Goal: Task Accomplishment & Management: Use online tool/utility

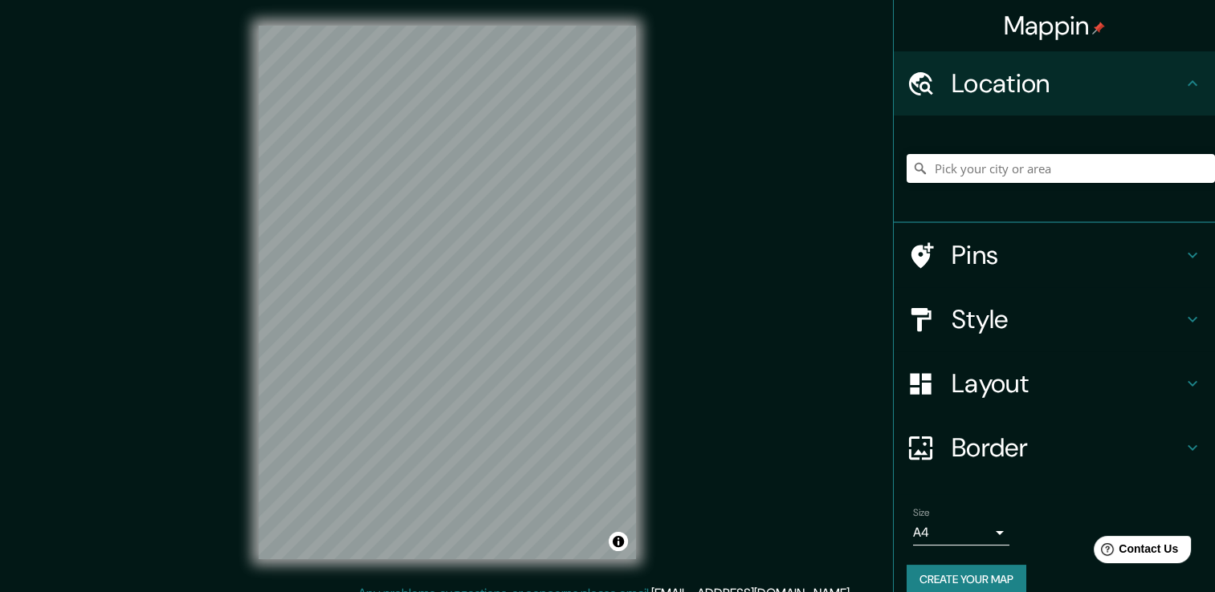
click at [645, 490] on div "© Mapbox © OpenStreetMap Improve this map" at bounding box center [447, 292] width 429 height 584
click at [957, 297] on div "Style" at bounding box center [1054, 319] width 321 height 64
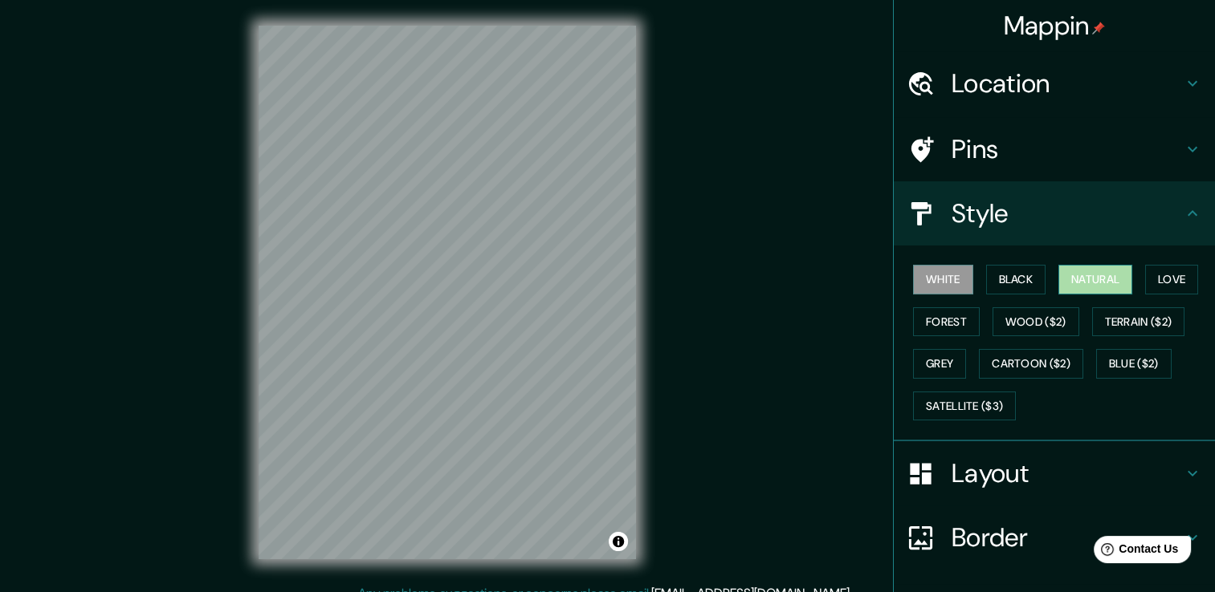
click at [1091, 283] on button "Natural" at bounding box center [1095, 280] width 74 height 30
click at [949, 316] on button "Forest" at bounding box center [946, 322] width 67 height 30
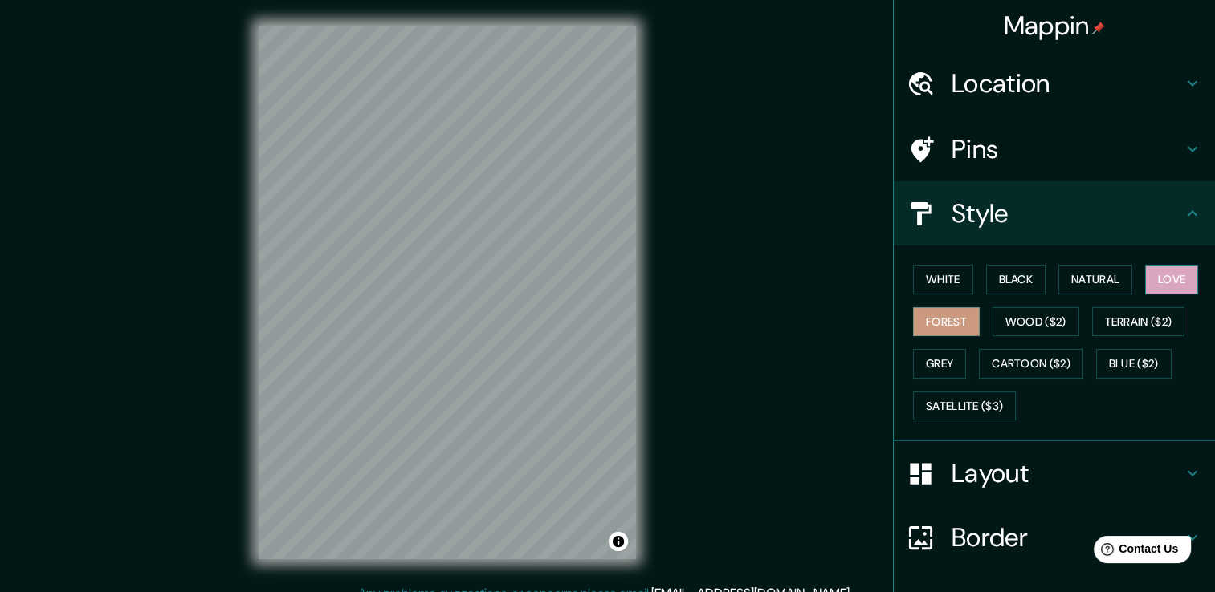
click at [1147, 276] on button "Love" at bounding box center [1171, 280] width 53 height 30
click at [1001, 279] on button "Black" at bounding box center [1016, 280] width 60 height 30
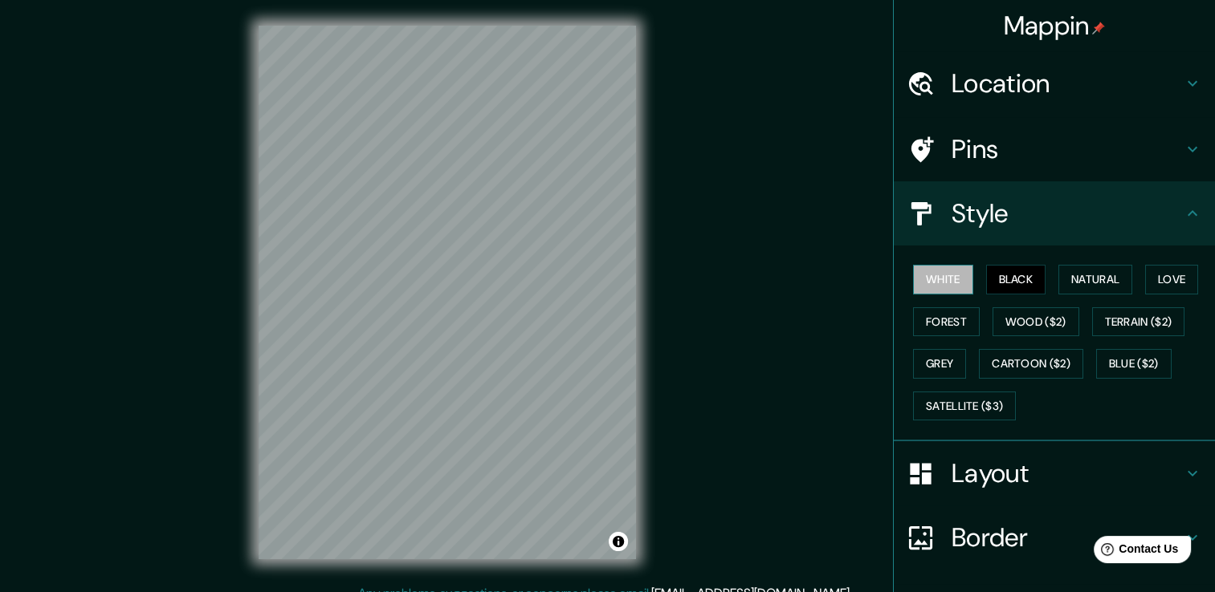
click at [957, 281] on button "White" at bounding box center [943, 280] width 60 height 30
click at [1084, 277] on button "Natural" at bounding box center [1095, 280] width 74 height 30
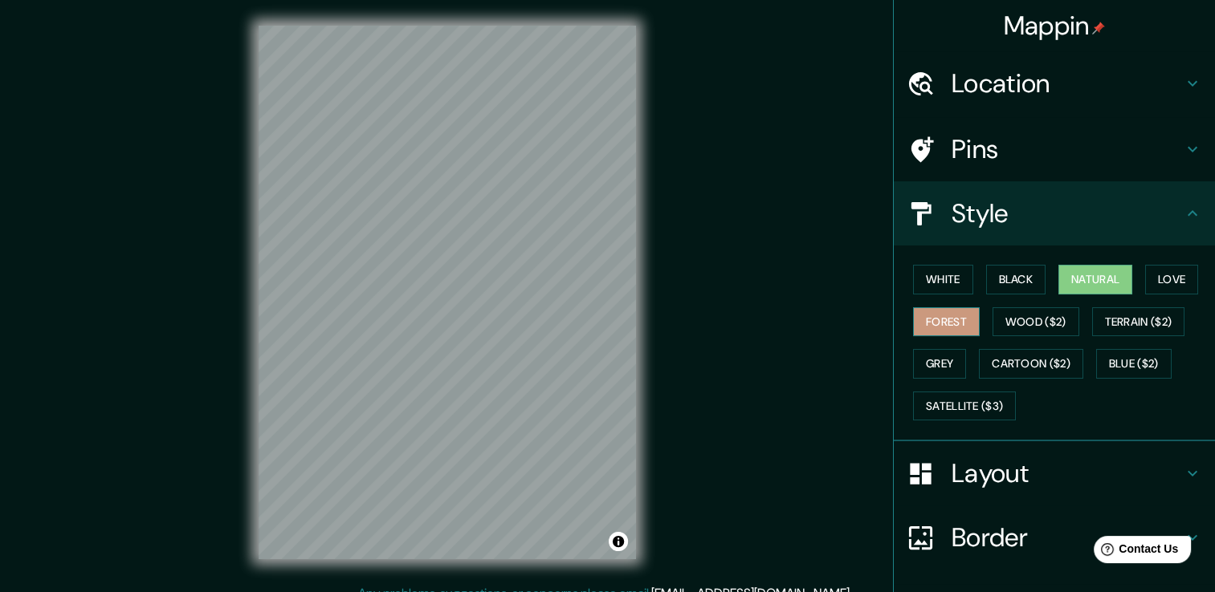
click at [957, 327] on button "Forest" at bounding box center [946, 322] width 67 height 30
click at [1156, 269] on button "Love" at bounding box center [1171, 280] width 53 height 30
click at [934, 323] on button "Forest" at bounding box center [946, 322] width 67 height 30
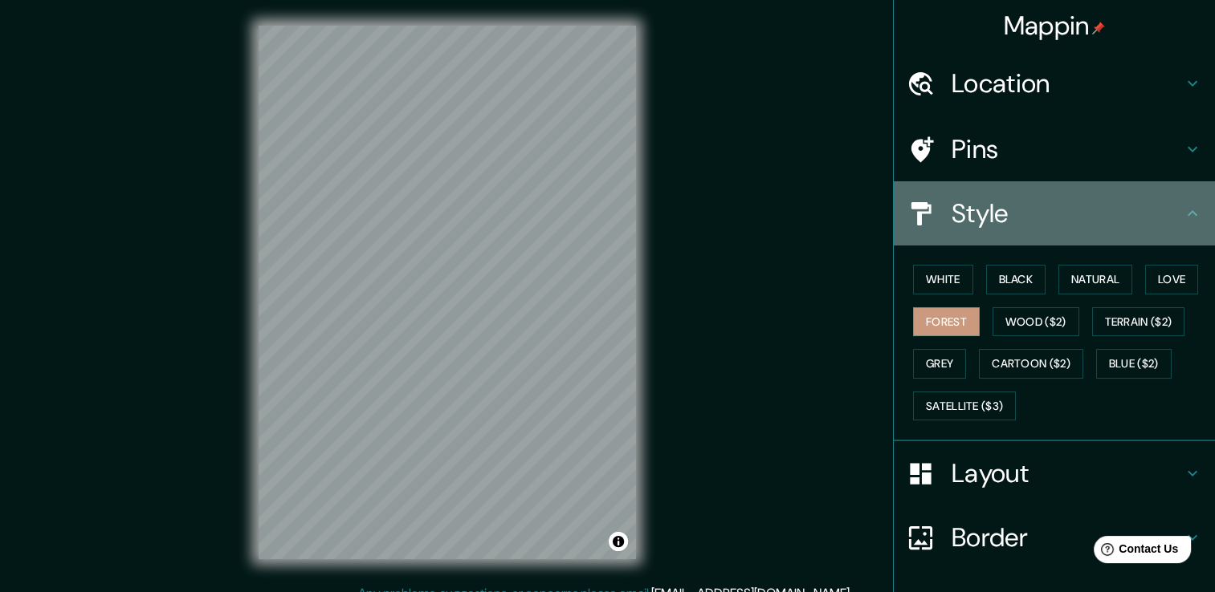
click at [969, 216] on h4 "Style" at bounding box center [1066, 213] width 231 height 32
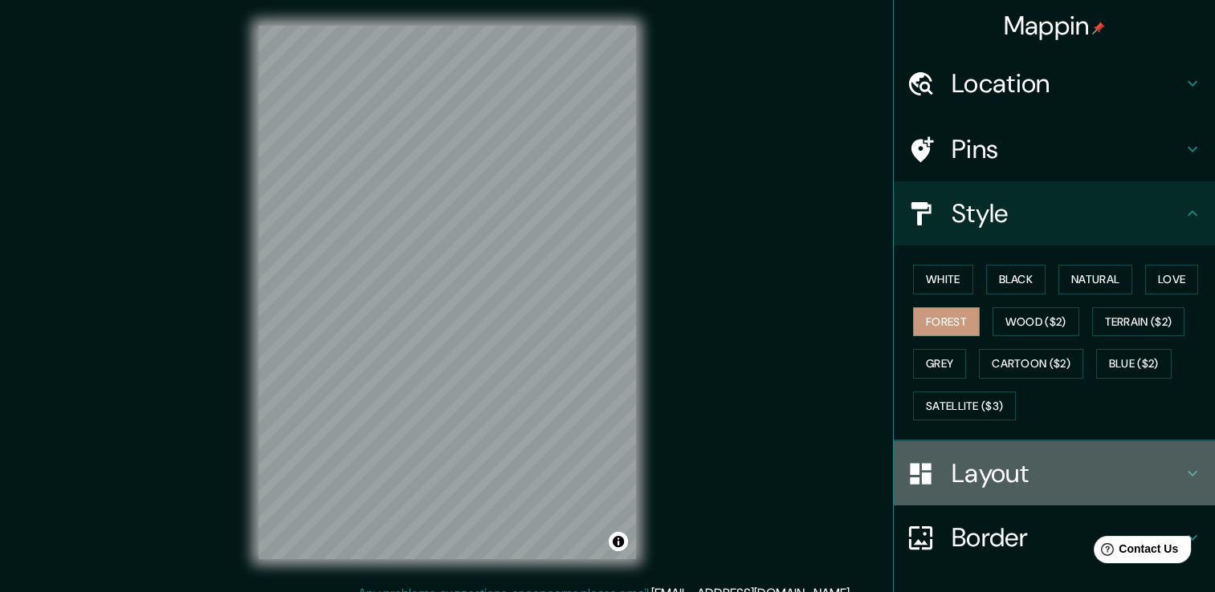
click at [970, 474] on h4 "Layout" at bounding box center [1066, 474] width 231 height 32
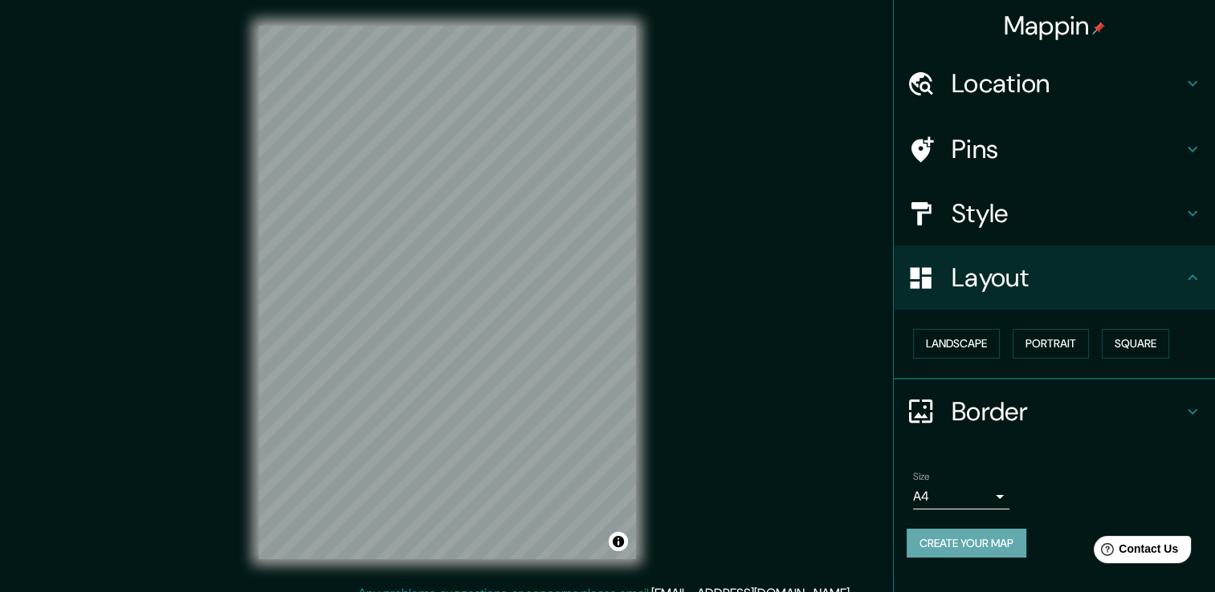
click at [996, 552] on button "Create your map" at bounding box center [966, 544] width 120 height 30
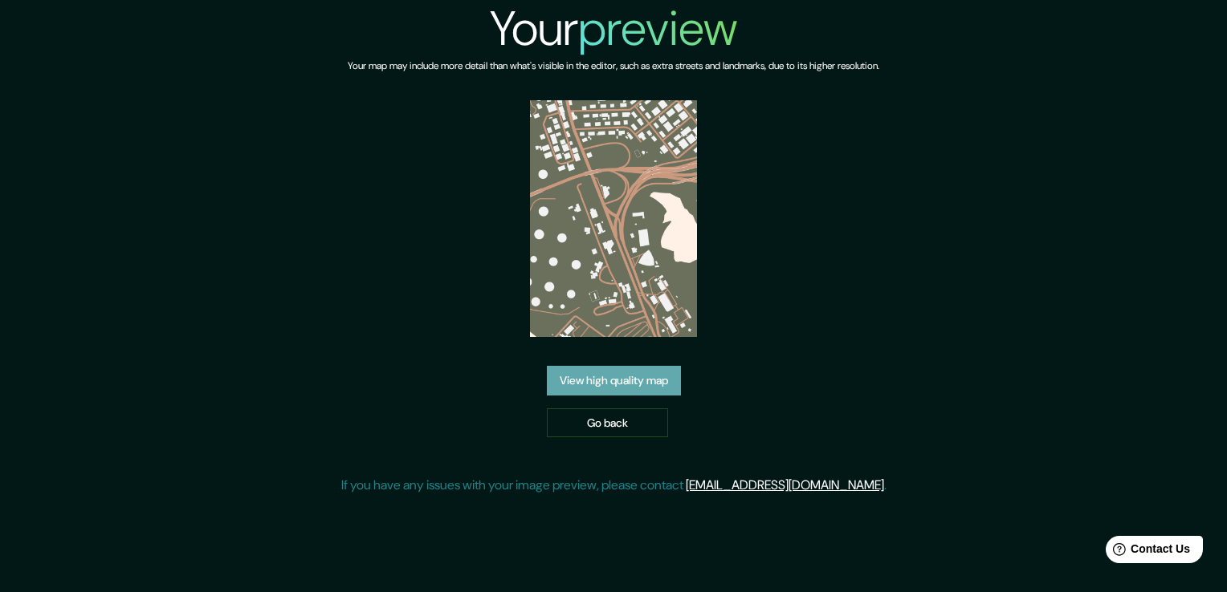
click at [578, 388] on link "View high quality map" at bounding box center [614, 381] width 134 height 30
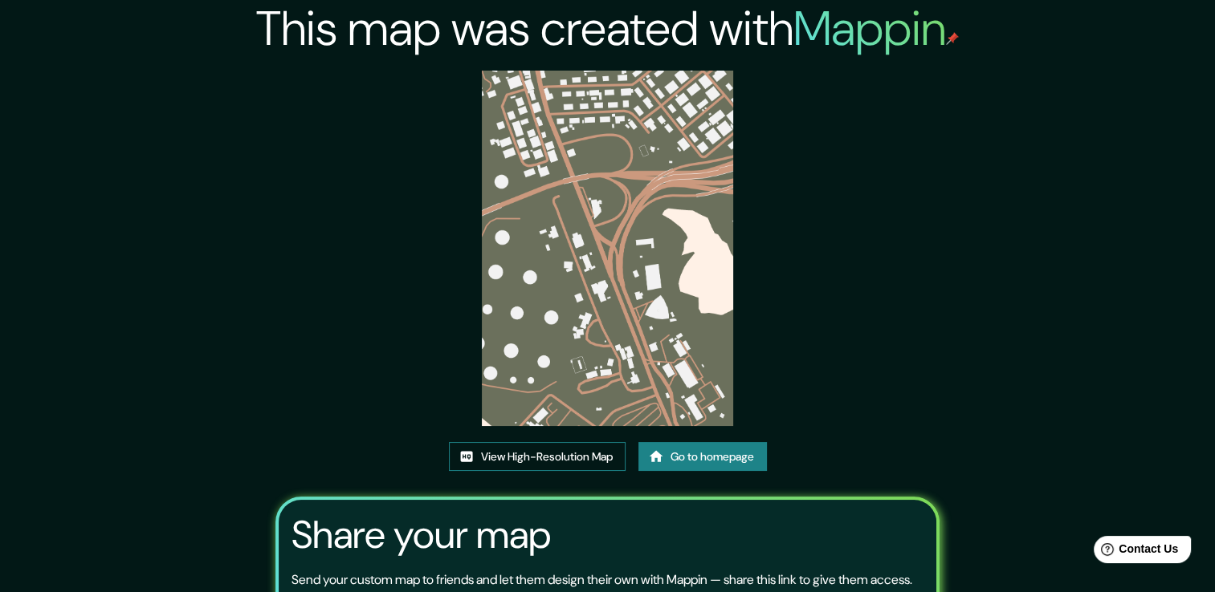
drag, startPoint x: 585, startPoint y: 319, endPoint x: 510, endPoint y: 446, distance: 147.6
click at [510, 446] on link "View High-Resolution Map" at bounding box center [537, 457] width 177 height 30
